Goal: Information Seeking & Learning: Check status

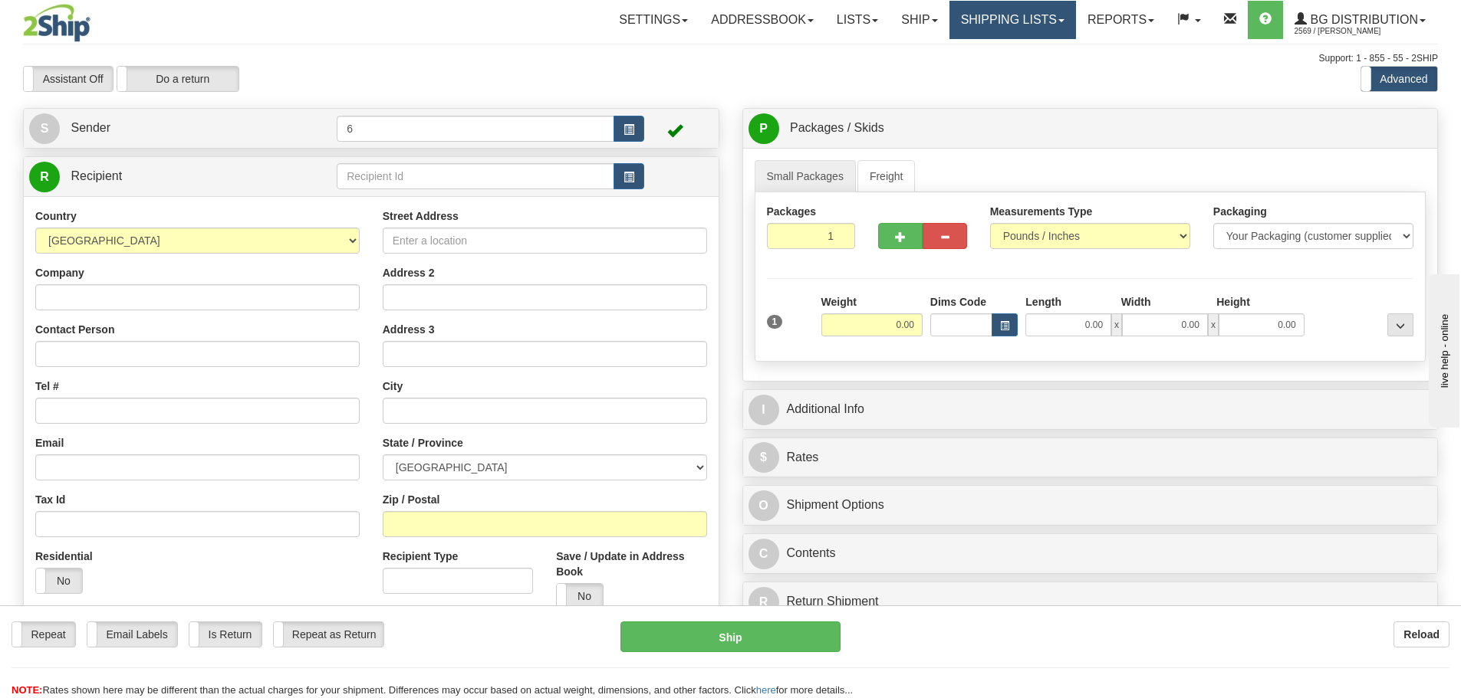
click at [994, 25] on link "Shipping lists" at bounding box center [1012, 20] width 127 height 38
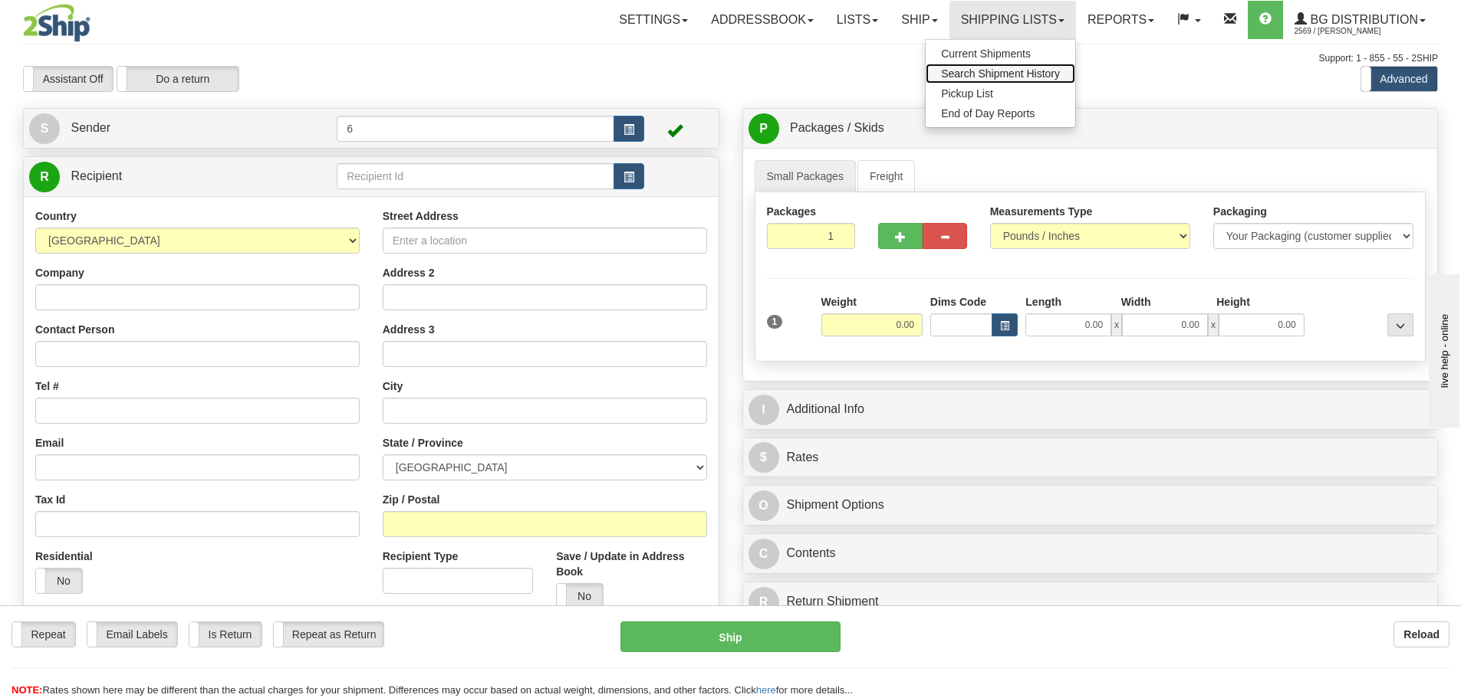
click at [983, 77] on span "Search Shipment History" at bounding box center [1000, 73] width 119 height 12
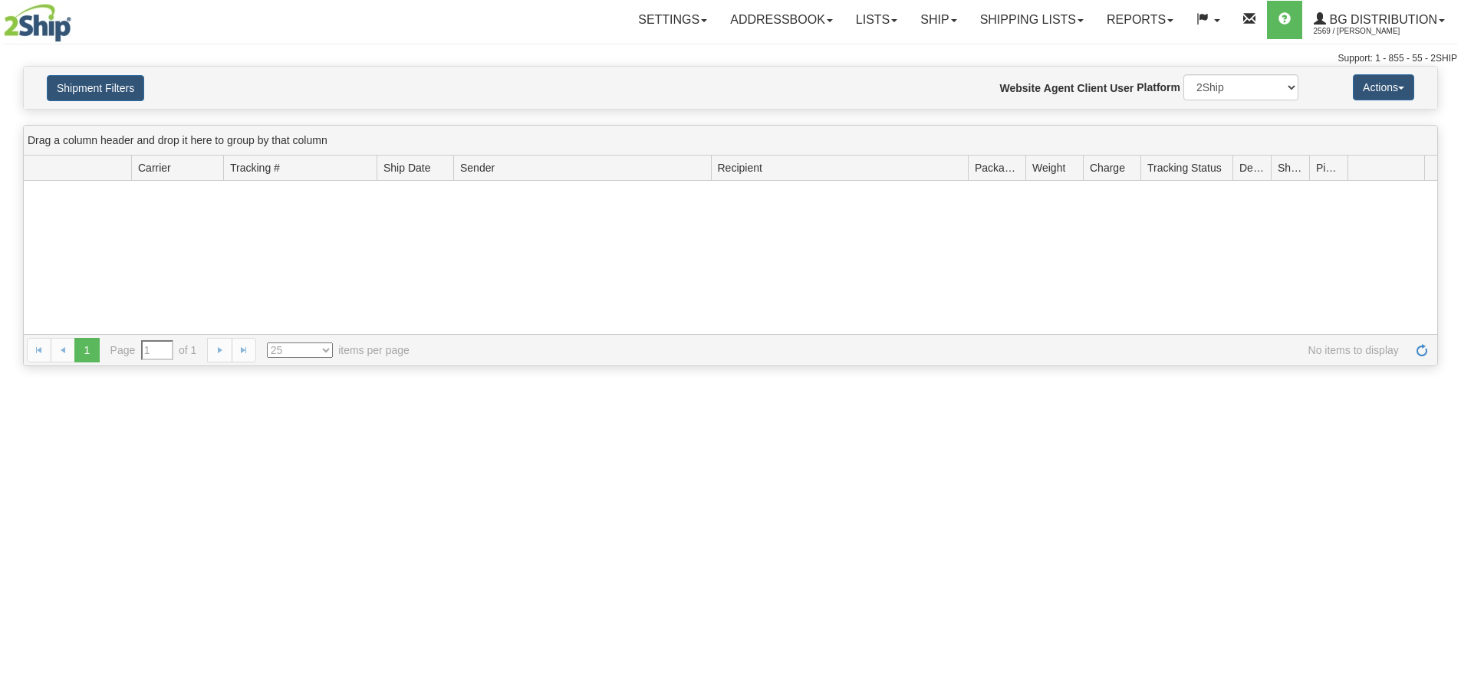
type input "From [DATE] To [DATE]"
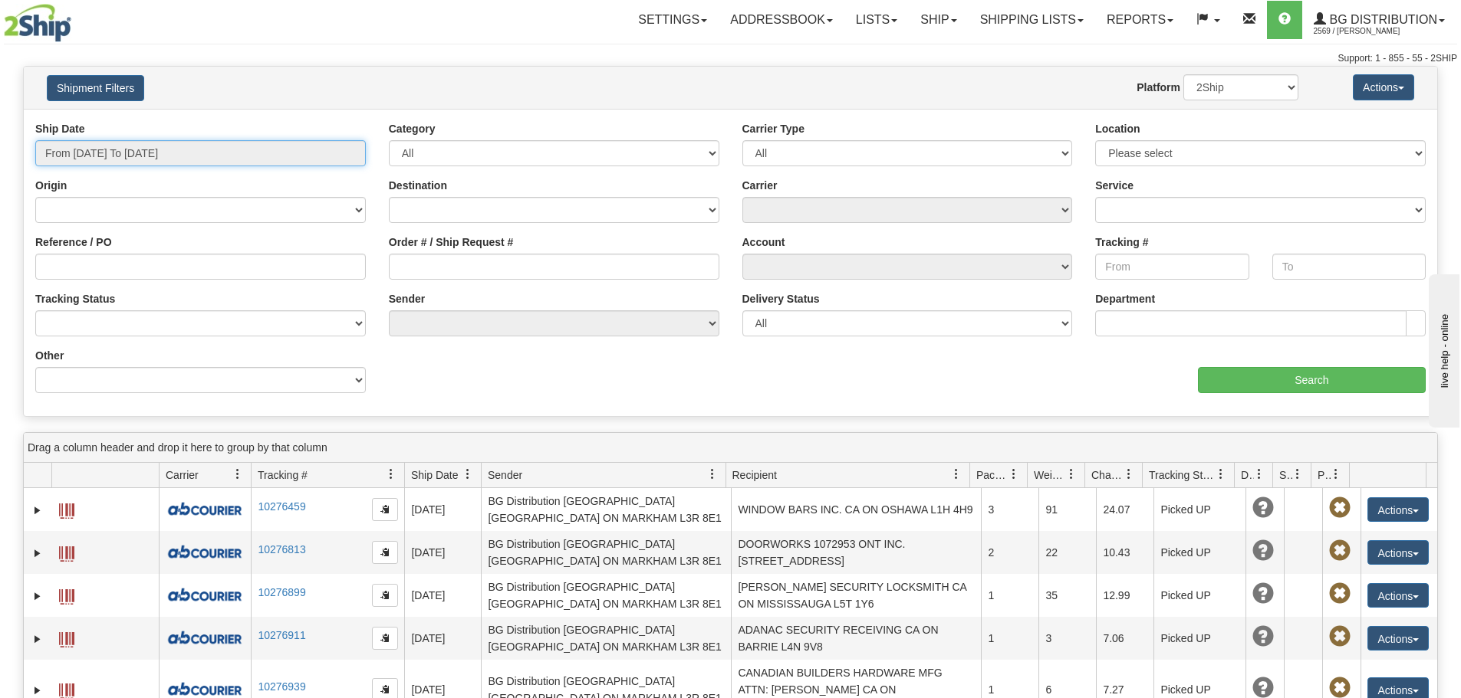
click at [278, 151] on input "From [DATE] To [DATE]" at bounding box center [200, 153] width 330 height 26
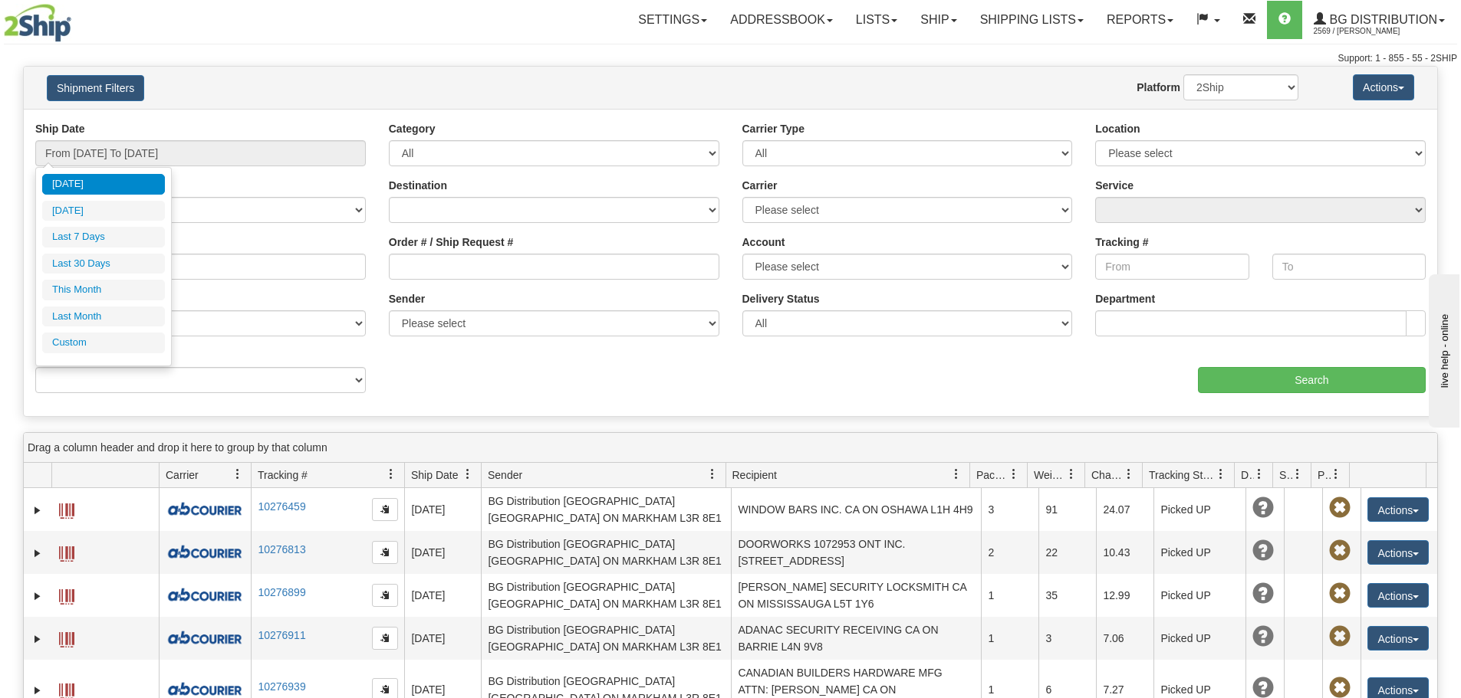
click at [333, 51] on div "Toggle navigation Settings Shipping Preferences Fields Preferences New" at bounding box center [730, 33] width 1461 height 66
click at [278, 155] on input "From [DATE] To [DATE]" at bounding box center [200, 153] width 330 height 26
click at [96, 350] on li "Custom" at bounding box center [103, 343] width 123 height 21
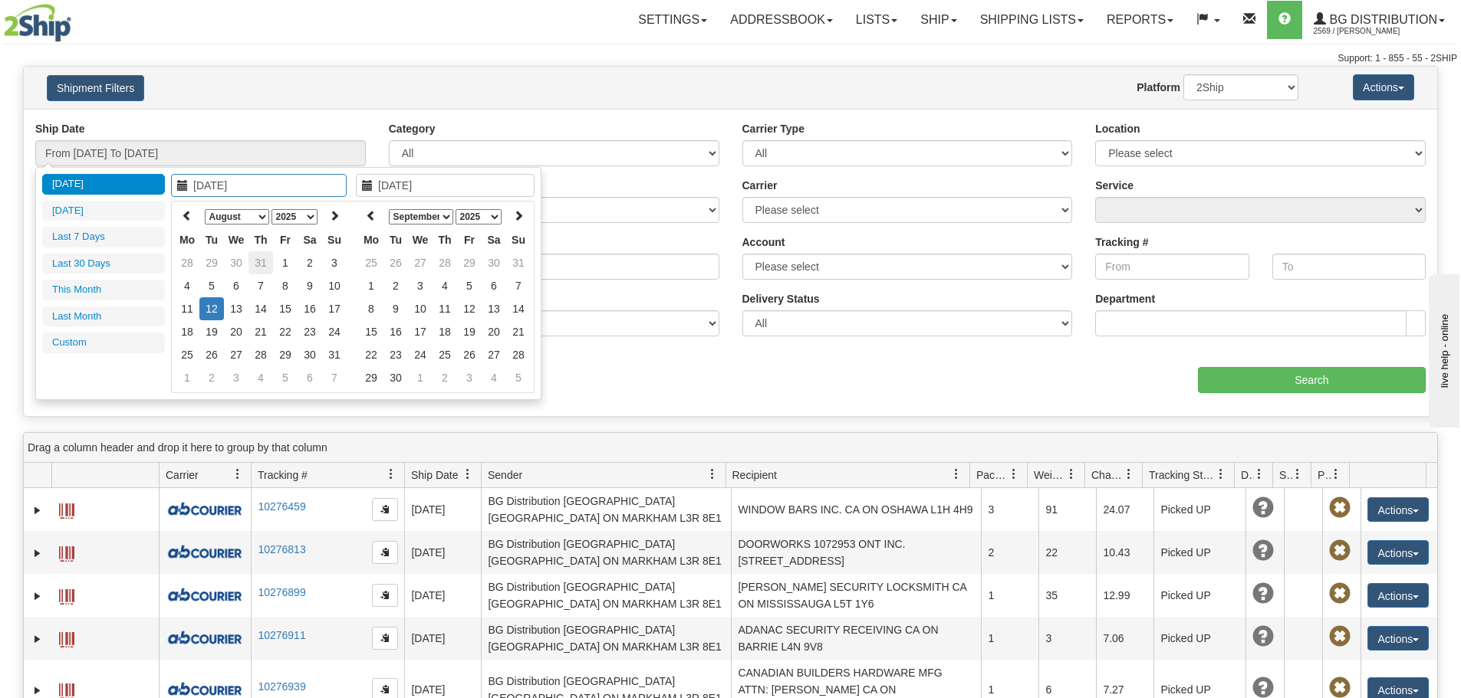
type input "[DATE]"
click at [261, 256] on td "31" at bounding box center [260, 262] width 25 height 23
type input "[DATE]"
click at [266, 357] on td "31" at bounding box center [260, 354] width 25 height 23
type input "From [DATE] To [DATE]"
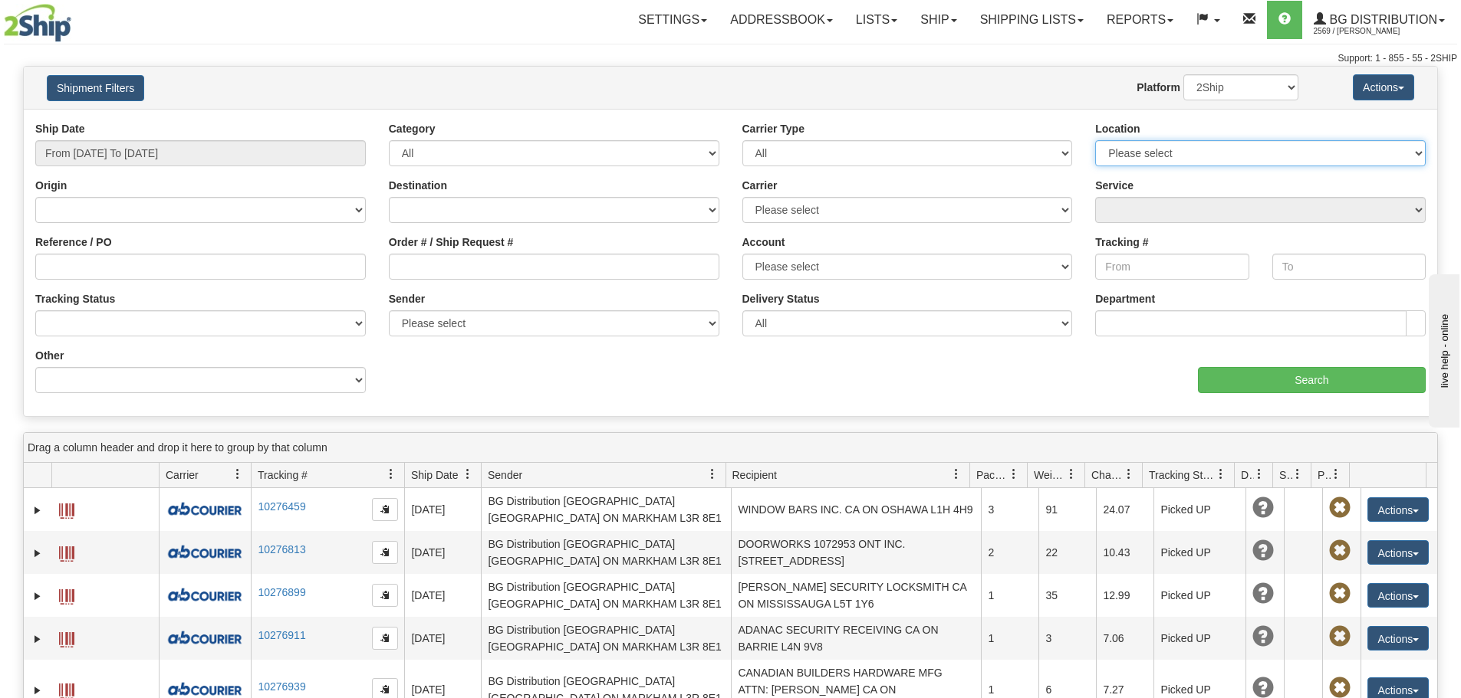
click at [1139, 148] on select "Please select [GEOGRAPHIC_DATA] K1B 3W7 [GEOGRAPHIC_DATA] [GEOGRAPHIC_DATA] [GE…" at bounding box center [1260, 153] width 330 height 26
select select "6954"
click at [1095, 140] on select "Please select [GEOGRAPHIC_DATA] K1B 3W7 [GEOGRAPHIC_DATA] [GEOGRAPHIC_DATA] [GE…" at bounding box center [1260, 153] width 330 height 26
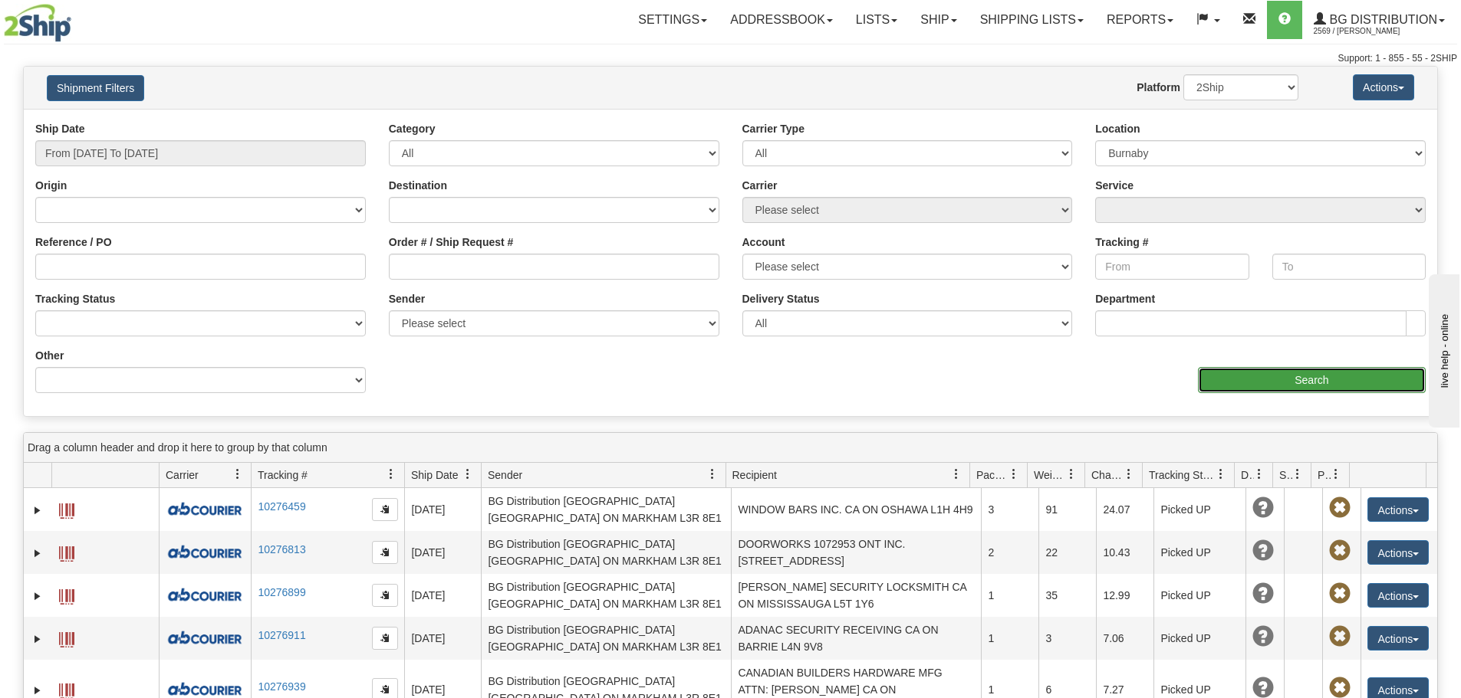
click at [1222, 370] on input "Search" at bounding box center [1312, 380] width 228 height 26
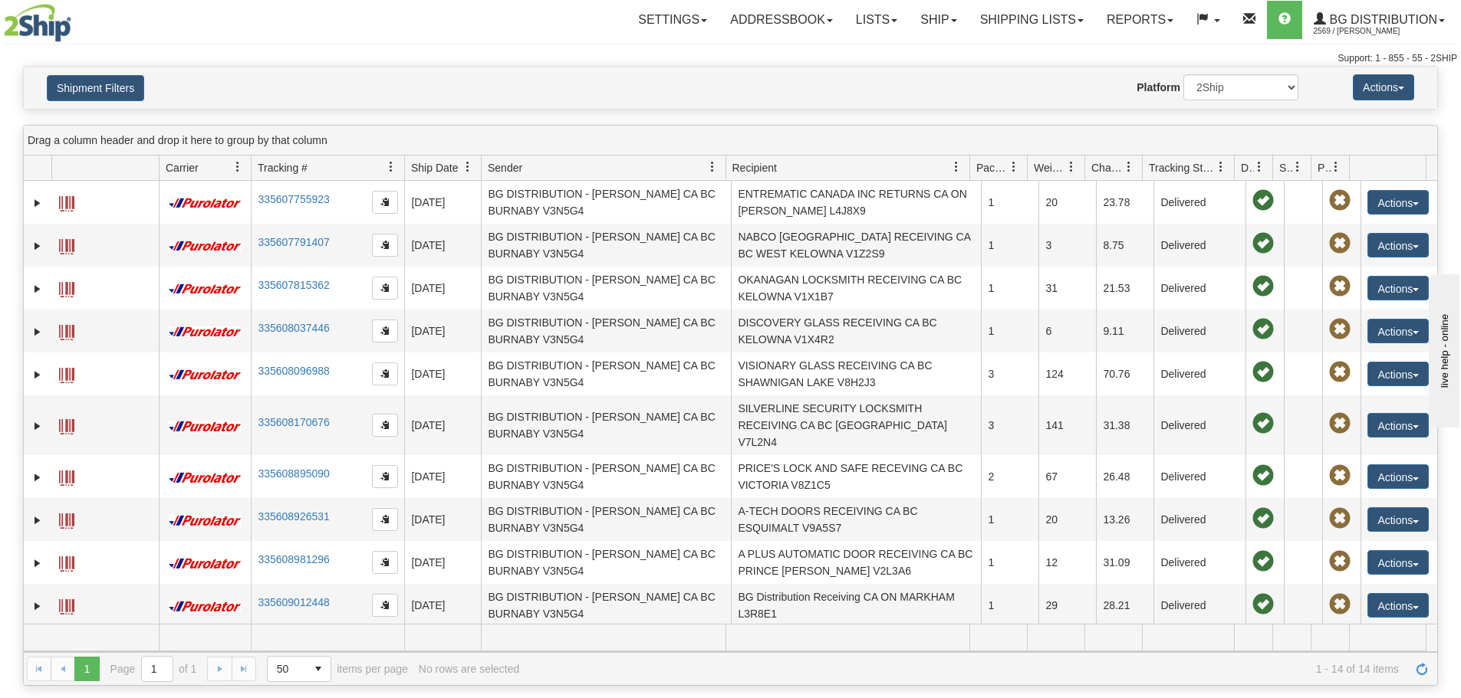
click at [771, 167] on span "Recipient" at bounding box center [754, 167] width 44 height 15
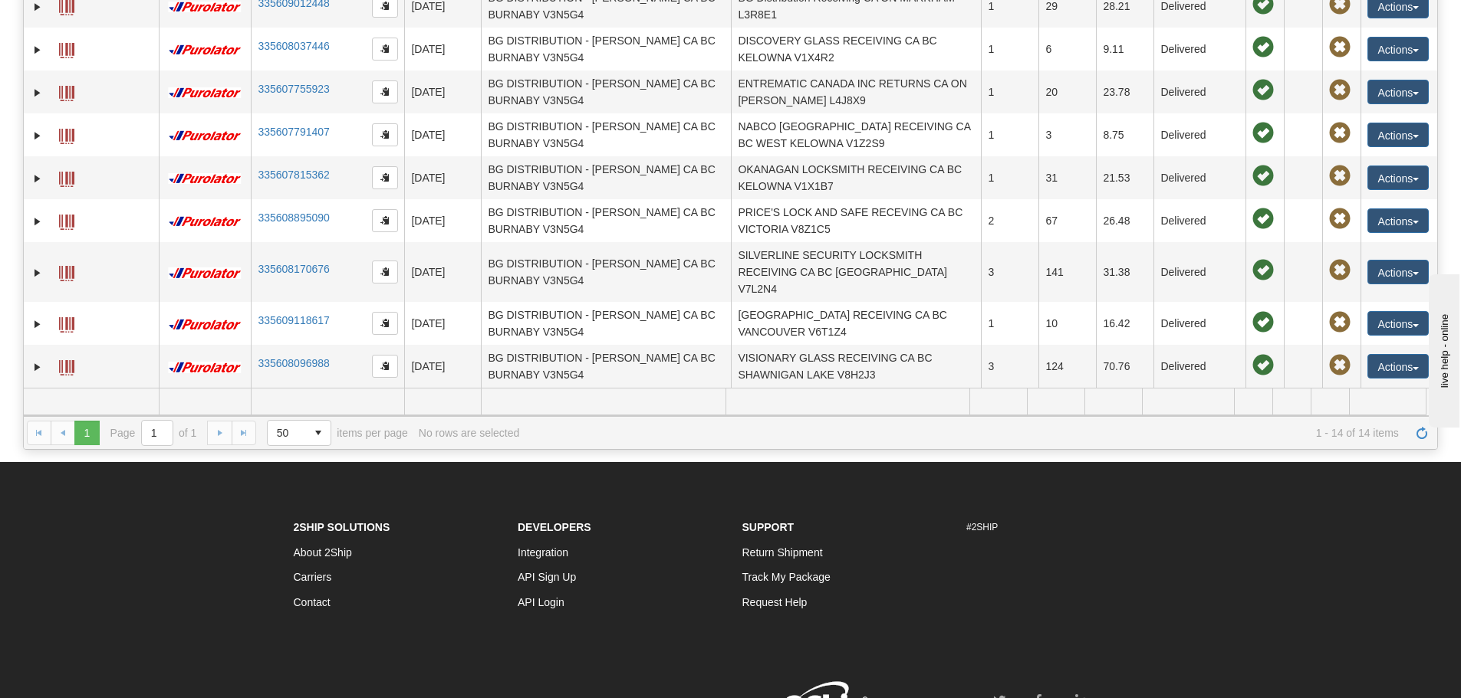
scroll to position [307, 0]
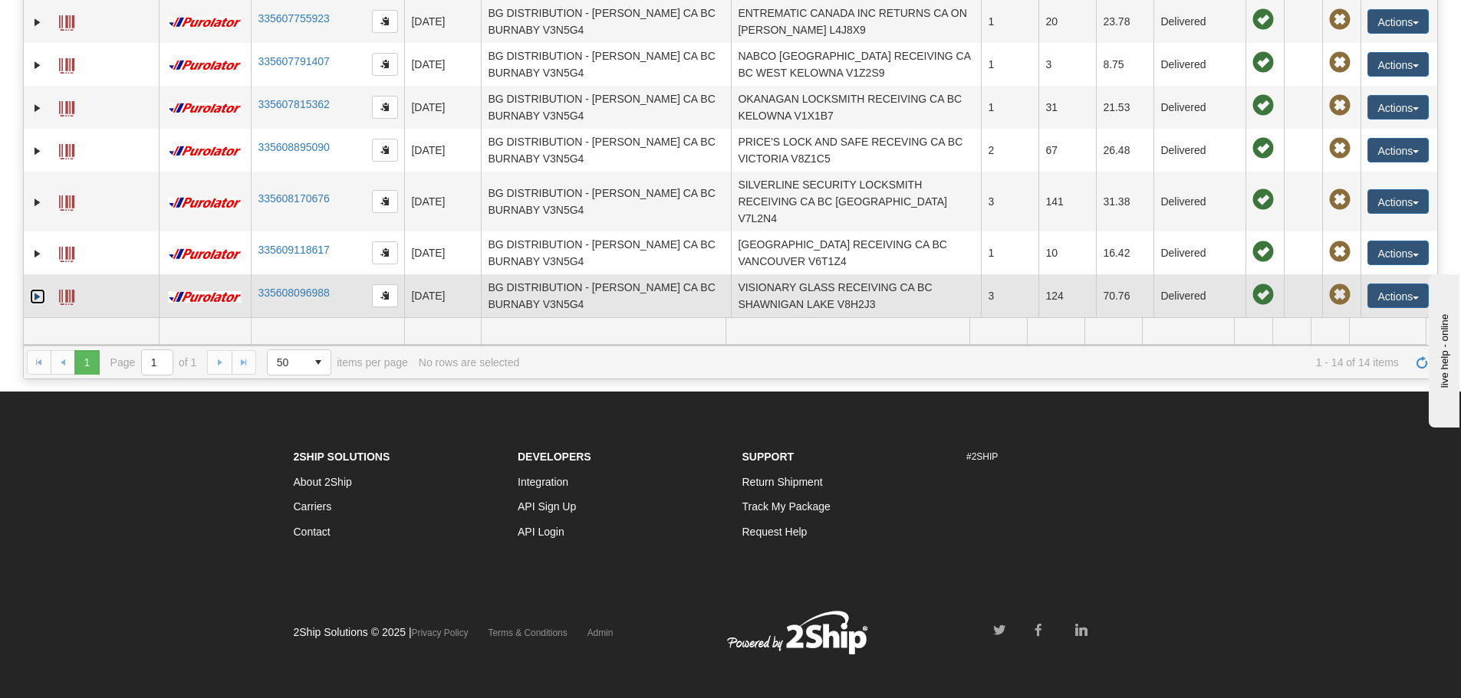
click at [38, 294] on link "Expand" at bounding box center [37, 296] width 15 height 15
click at [39, 299] on link "Collapse" at bounding box center [37, 296] width 15 height 15
click at [38, 300] on link "Expand" at bounding box center [37, 296] width 15 height 15
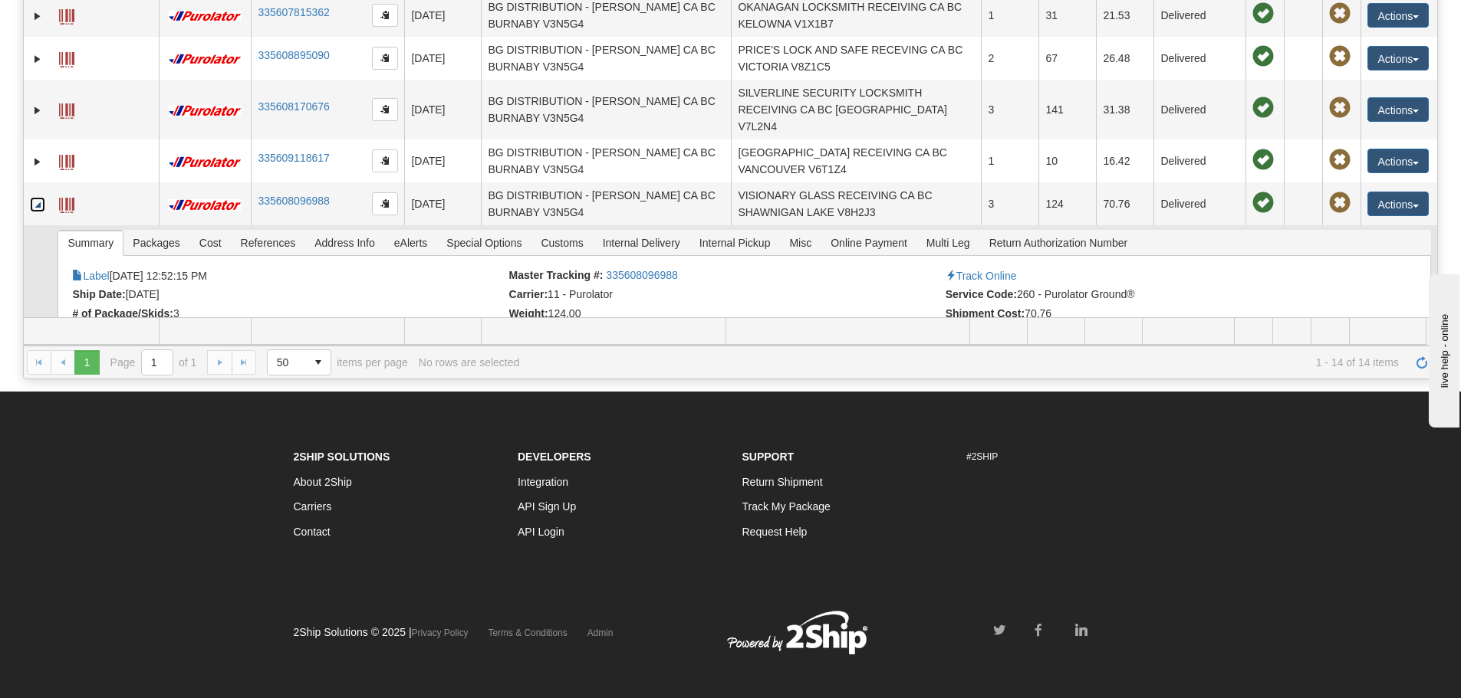
scroll to position [383, 0]
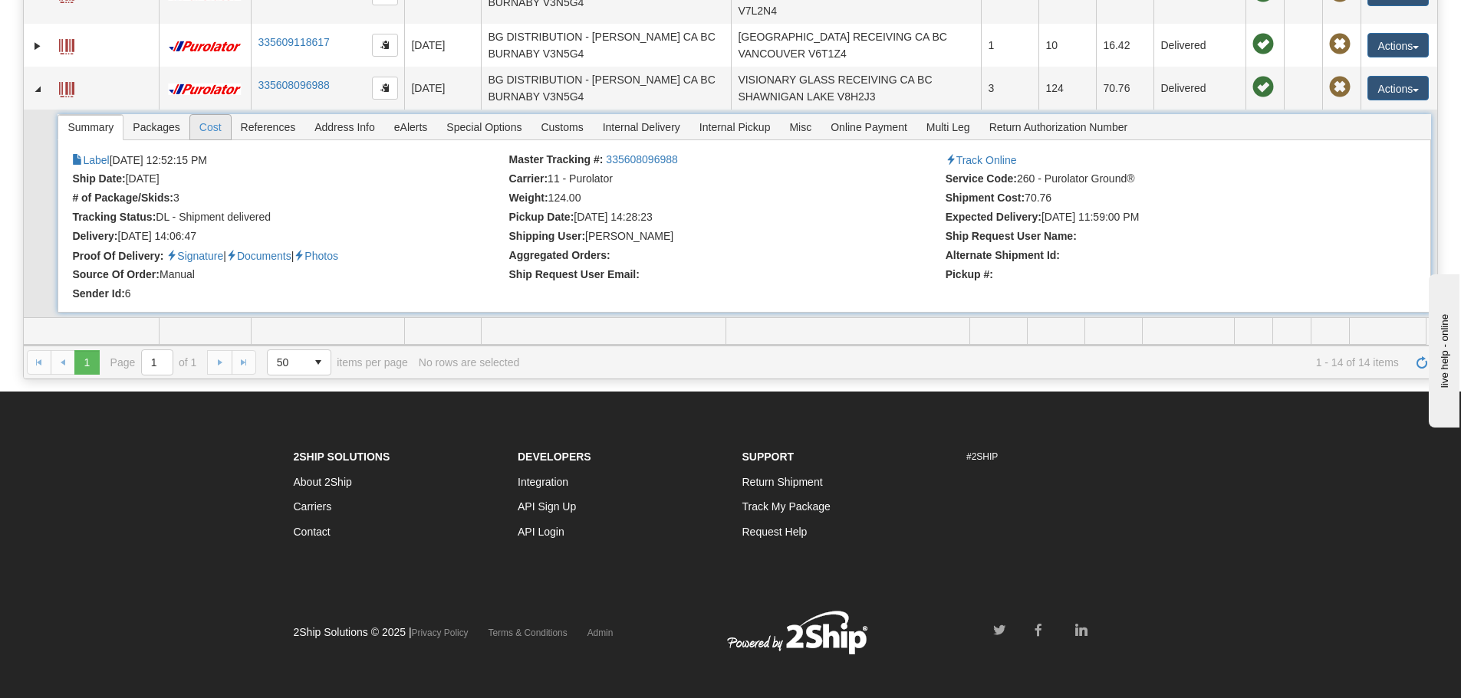
click at [189, 129] on li "Cost" at bounding box center [210, 127] width 42 height 26
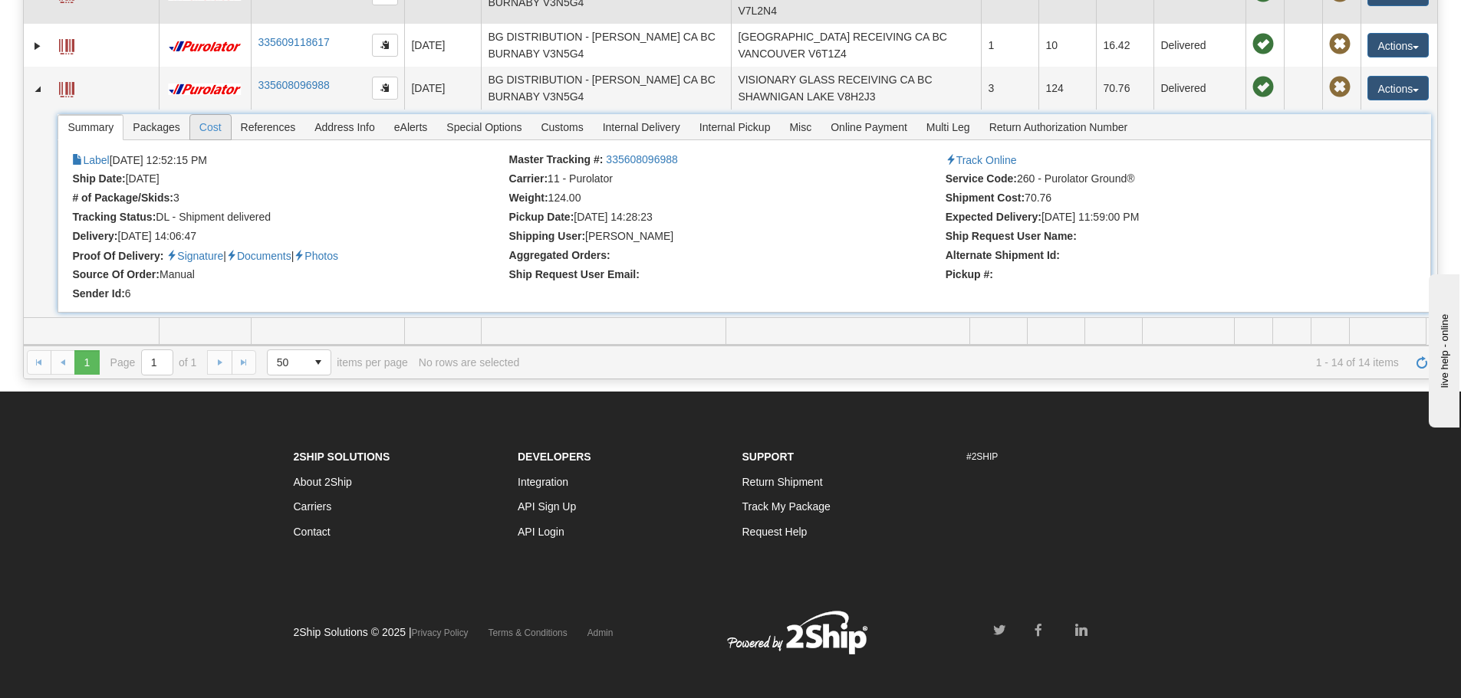
scroll to position [317, 0]
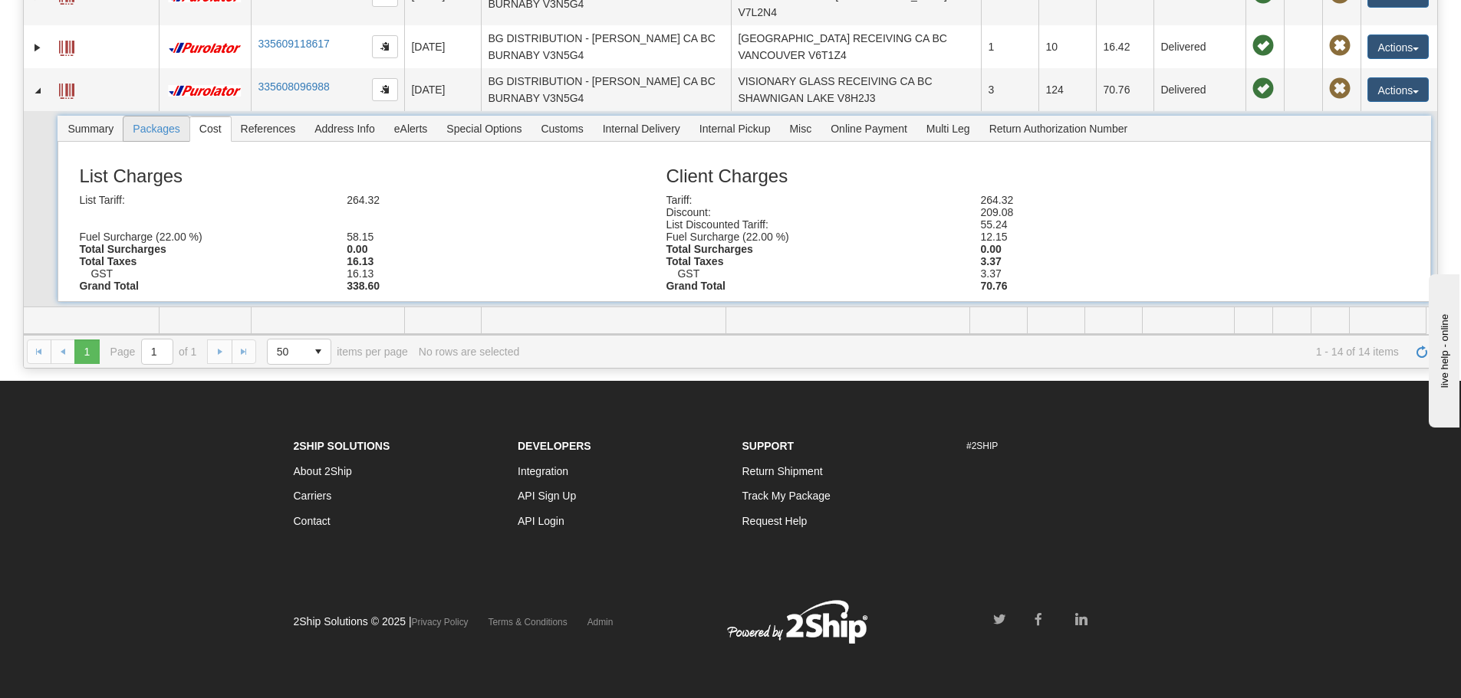
click at [150, 130] on span "Packages" at bounding box center [155, 129] width 65 height 25
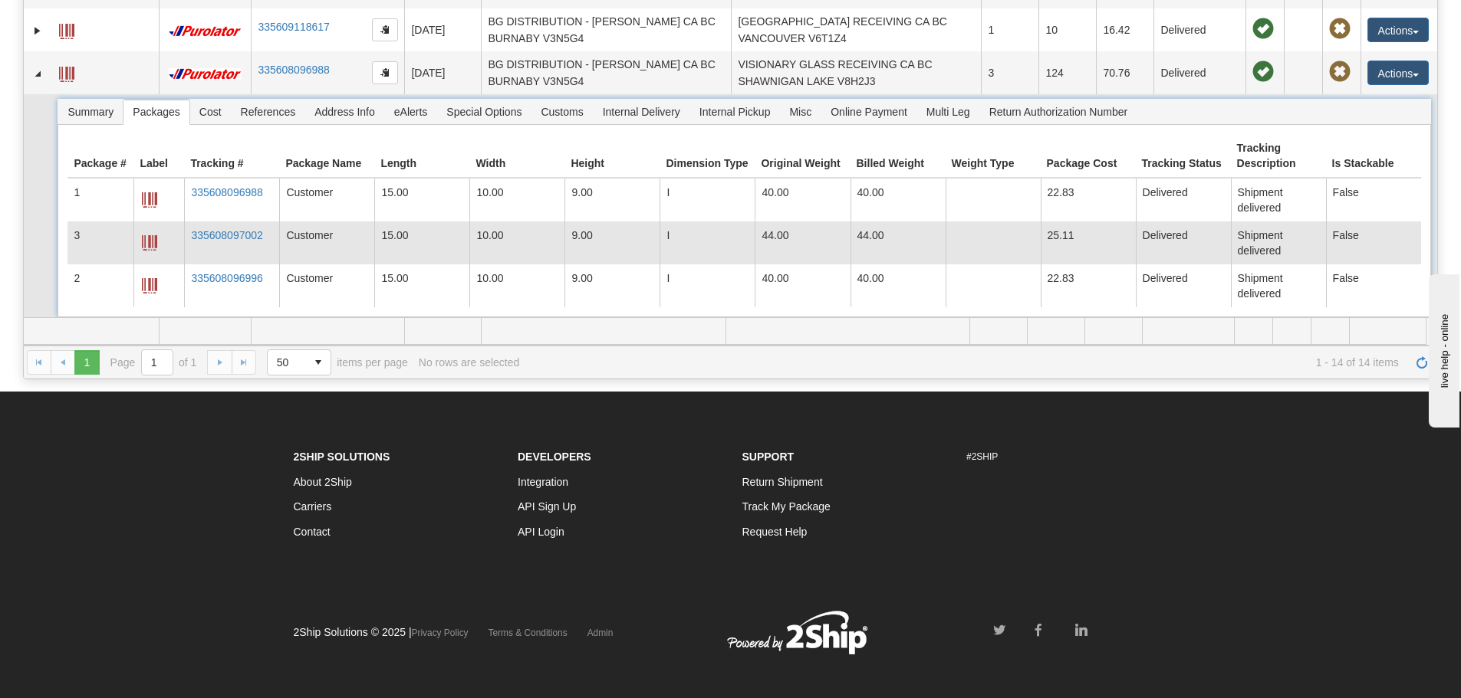
scroll to position [403, 0]
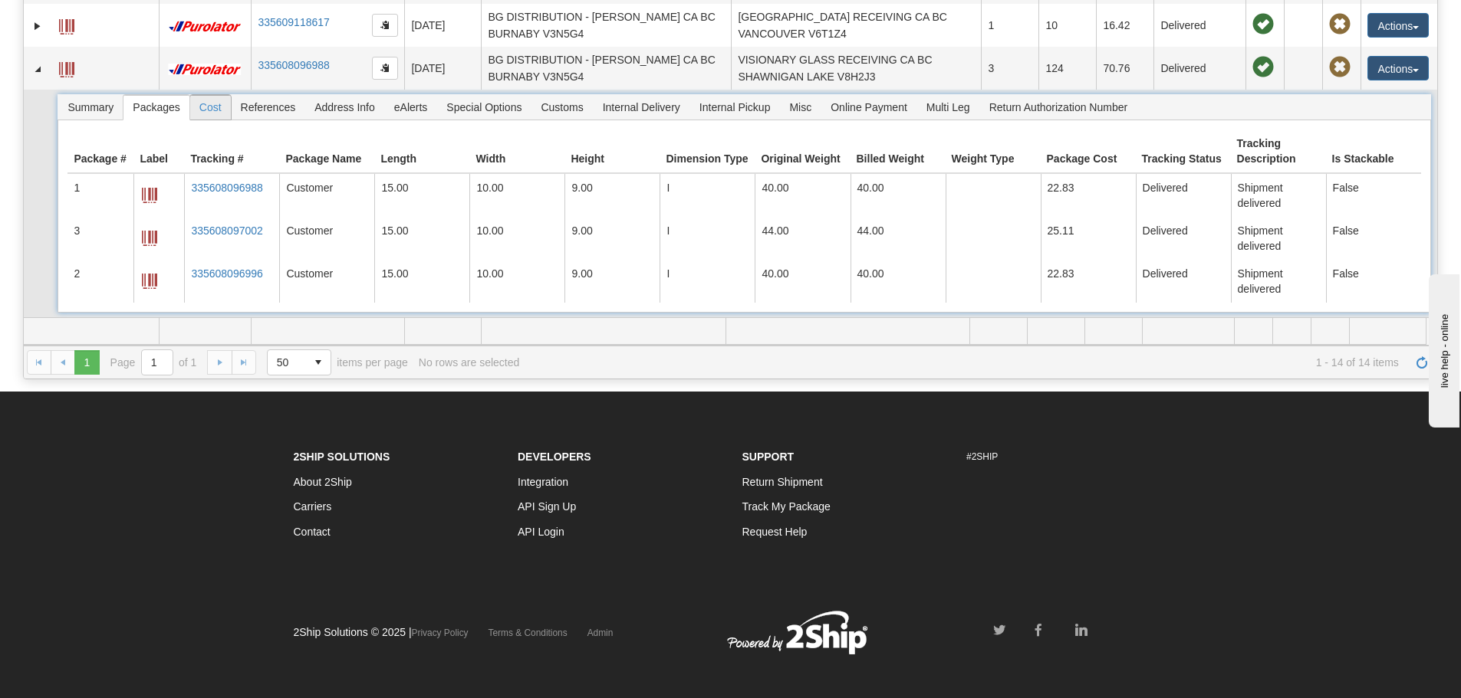
click at [223, 110] on span "Cost" at bounding box center [210, 107] width 41 height 25
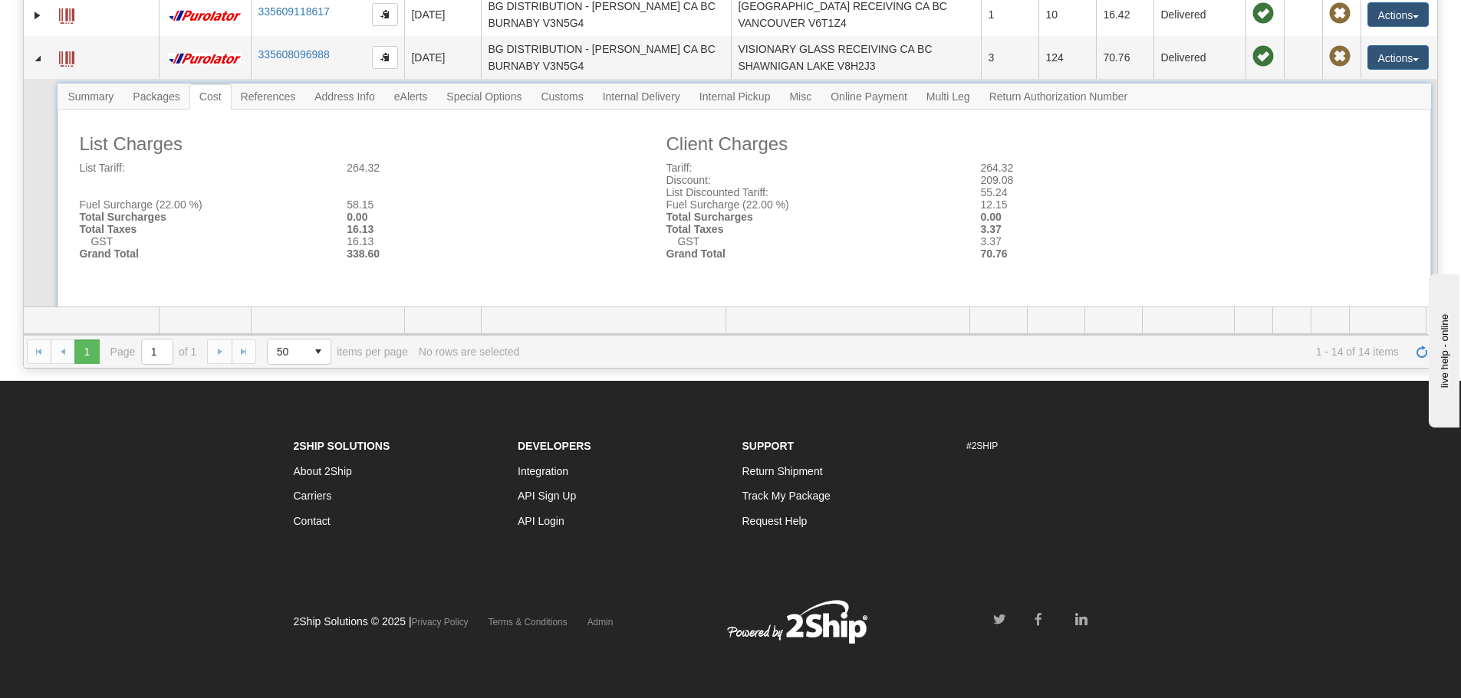
scroll to position [370, 0]
